Goal: Check status: Check status

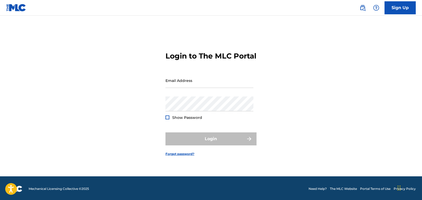
scroll to position [7, 0]
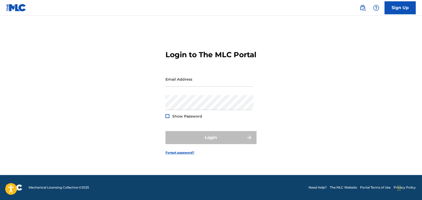
click at [167, 118] on div at bounding box center [168, 116] width 4 height 4
click at [208, 81] on input "Email Address" at bounding box center [210, 79] width 88 height 15
paste input "[PERSON_NAME][EMAIL_ADDRESS][DOMAIN_NAME]"
type input "[PERSON_NAME][EMAIL_ADDRESS][DOMAIN_NAME]"
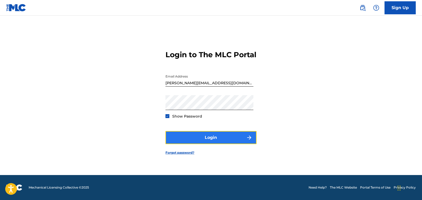
click at [176, 143] on button "Login" at bounding box center [211, 137] width 91 height 13
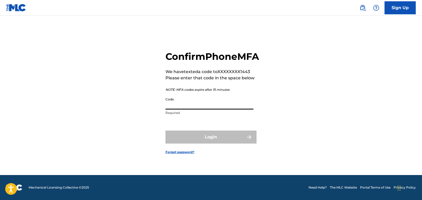
click at [210, 107] on input "Code" at bounding box center [210, 102] width 88 height 15
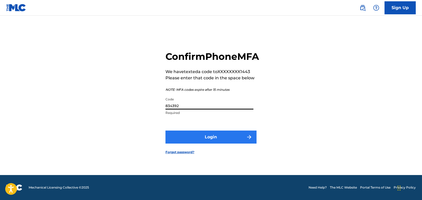
type input "834392"
click at [209, 137] on button "Login" at bounding box center [211, 137] width 91 height 13
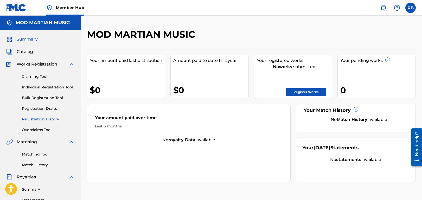
click at [45, 119] on link "Registration History" at bounding box center [48, 119] width 53 height 5
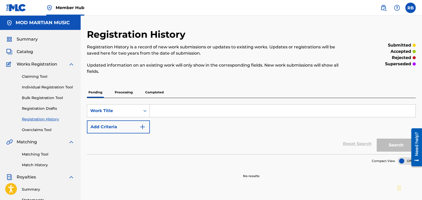
click at [123, 91] on p "Processing" at bounding box center [123, 92] width 21 height 11
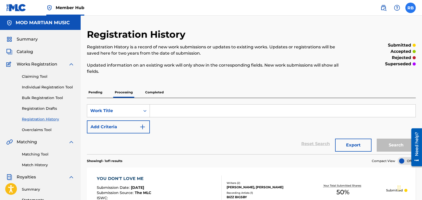
click at [412, 6] on label at bounding box center [411, 8] width 10 height 10
click at [411, 8] on input "RB [PERSON_NAME] [PERSON_NAME][EMAIL_ADDRESS][DOMAIN_NAME] Notification Prefere…" at bounding box center [411, 8] width 0 height 0
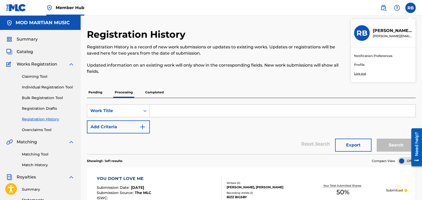
click at [363, 73] on p "Log out" at bounding box center [360, 73] width 12 height 5
click at [411, 8] on input "RB [PERSON_NAME] [PERSON_NAME][EMAIL_ADDRESS][DOMAIN_NAME] Notification Prefere…" at bounding box center [411, 8] width 0 height 0
